Goal: Find specific page/section: Find specific page/section

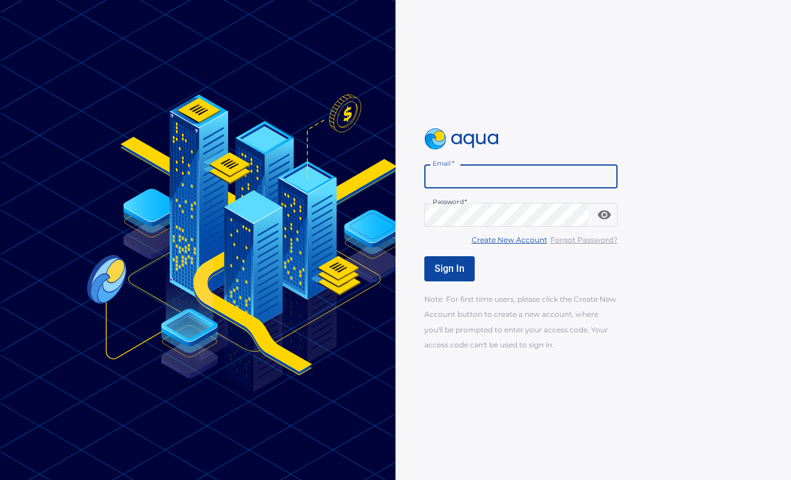
paste input "**********"
type input "**********"
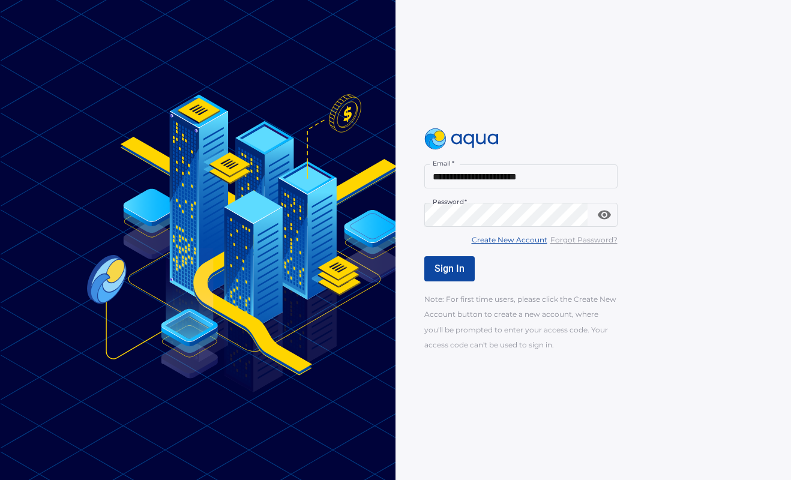
click at [466, 272] on button "Sign In" at bounding box center [449, 268] width 50 height 25
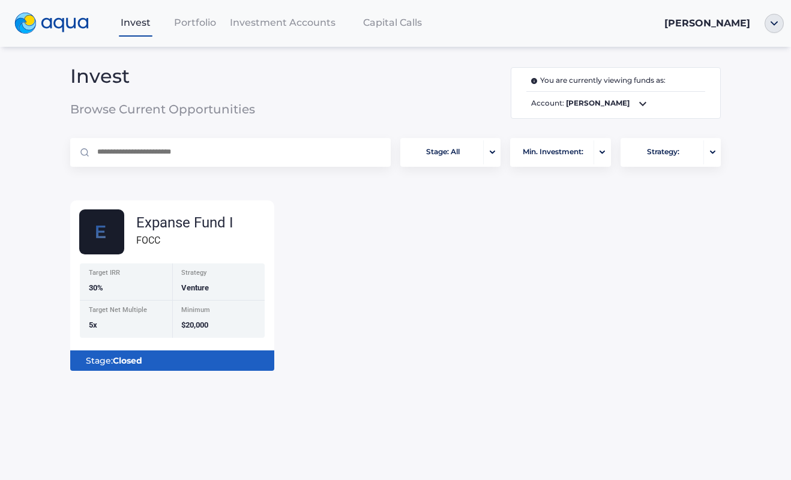
click at [650, 106] on icon at bounding box center [642, 104] width 14 height 14
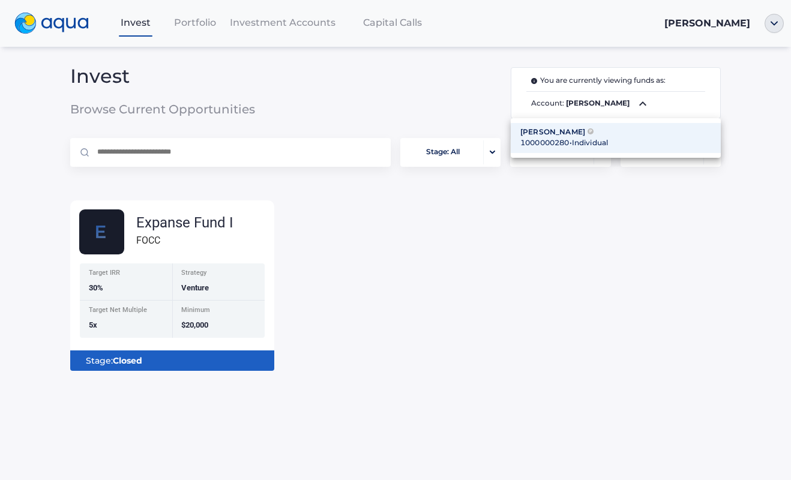
click at [592, 131] on div "[PERSON_NAME] P" at bounding box center [615, 132] width 191 height 11
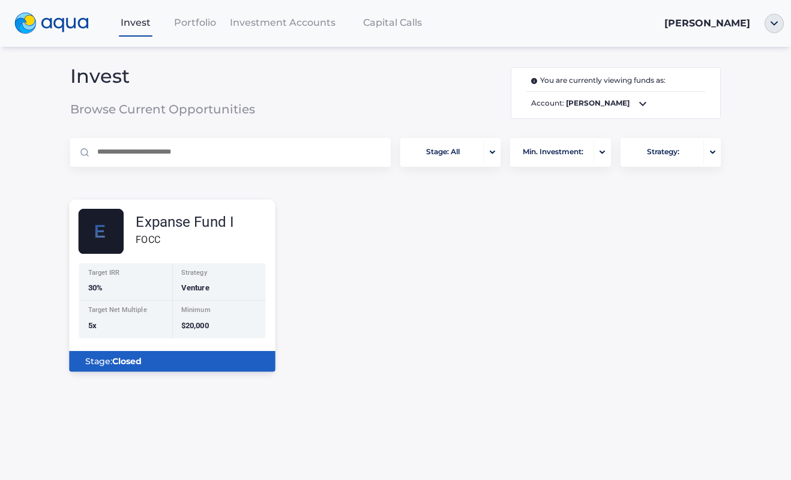
click at [119, 215] on img at bounding box center [101, 232] width 46 height 46
click at [143, 233] on div "FOCC" at bounding box center [185, 239] width 98 height 15
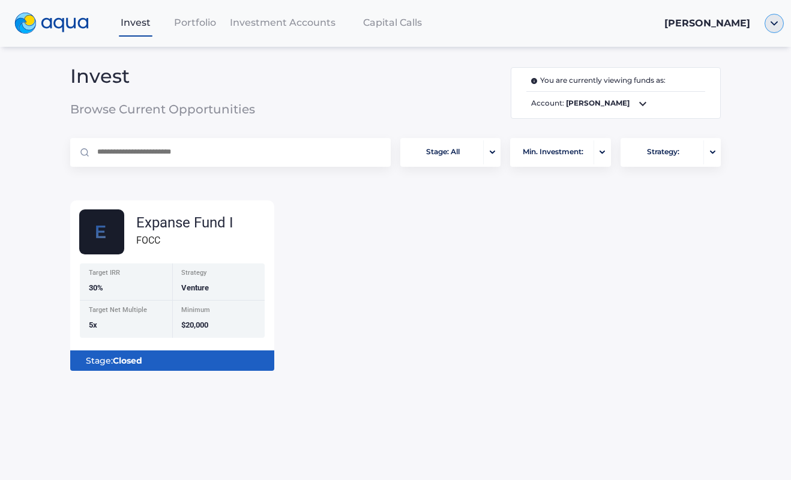
click at [773, 21] on img "button" at bounding box center [773, 23] width 19 height 19
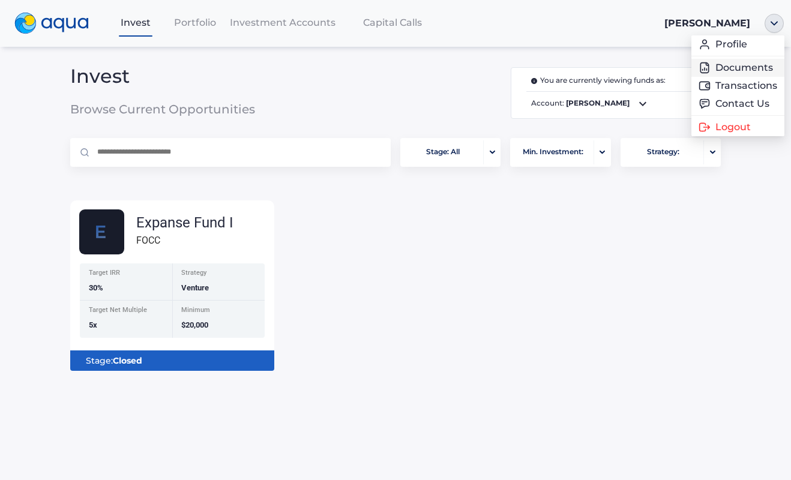
click at [760, 68] on link "Documents" at bounding box center [737, 68] width 79 height 12
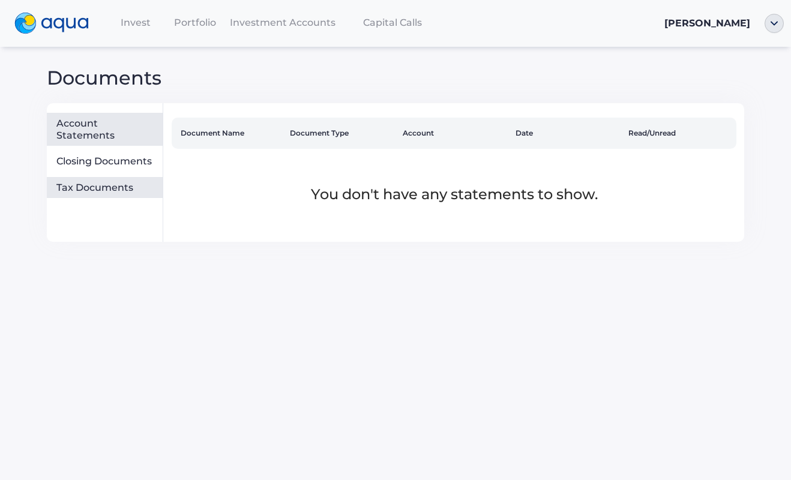
click at [107, 182] on div "Tax Documents" at bounding box center [106, 188] width 101 height 12
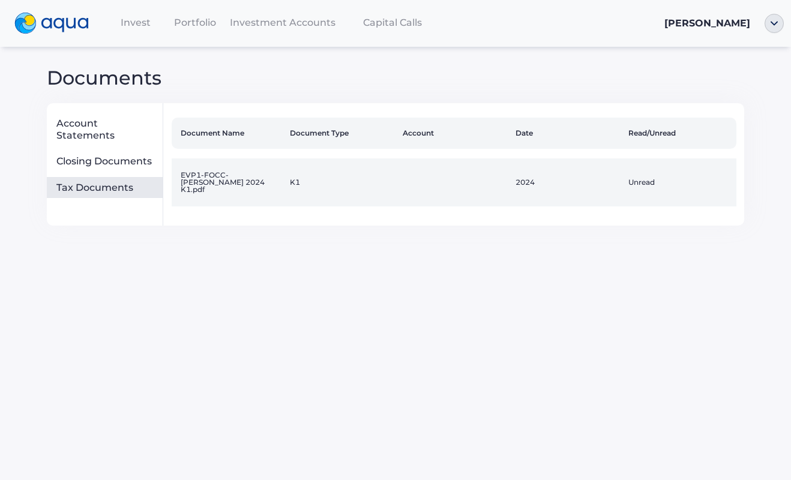
click at [311, 178] on td "K1" at bounding box center [341, 182] width 113 height 48
